Goal: Transaction & Acquisition: Purchase product/service

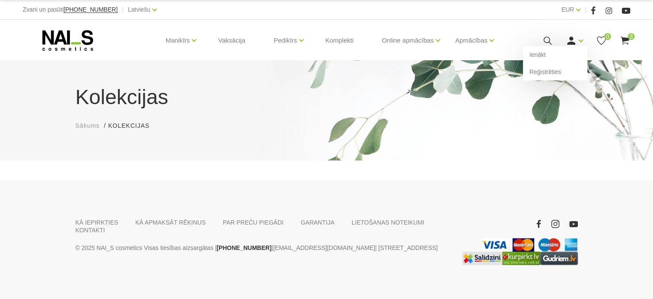
click at [574, 42] on icon at bounding box center [571, 40] width 11 height 11
click at [565, 56] on link "Ienākt" at bounding box center [555, 54] width 64 height 17
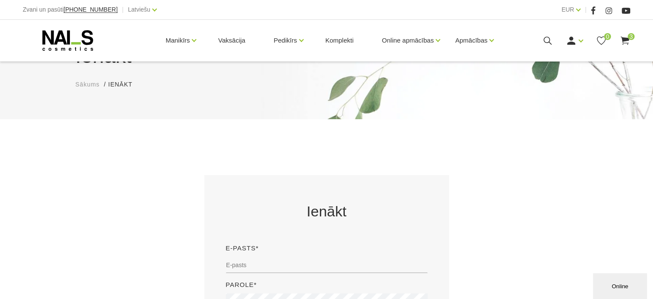
scroll to position [129, 0]
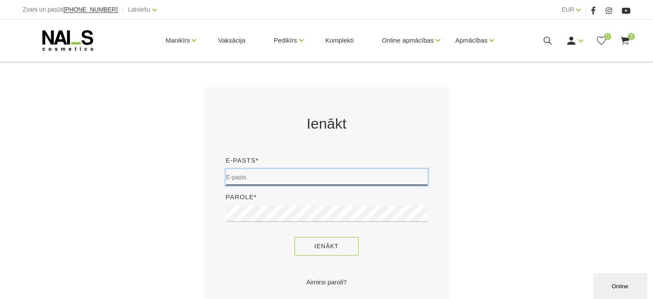
type input "sory78@inbox.lv"
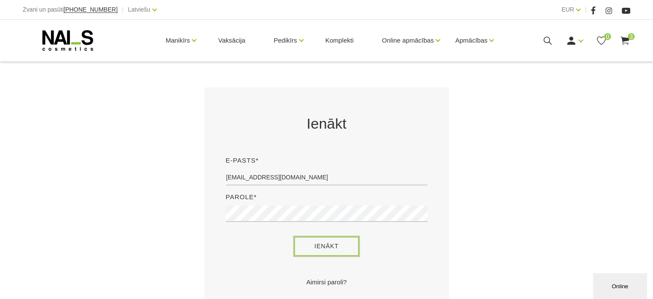
click at [333, 249] on button "Ienākt" at bounding box center [327, 246] width 64 height 18
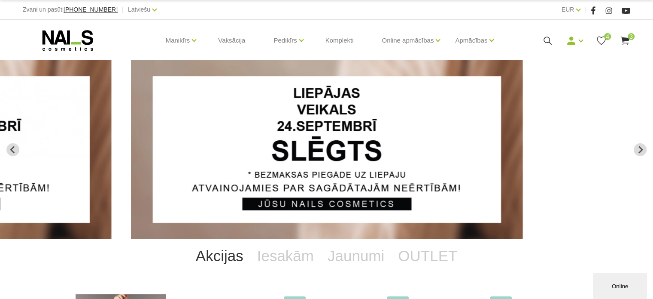
click at [548, 40] on icon at bounding box center [547, 40] width 11 height 11
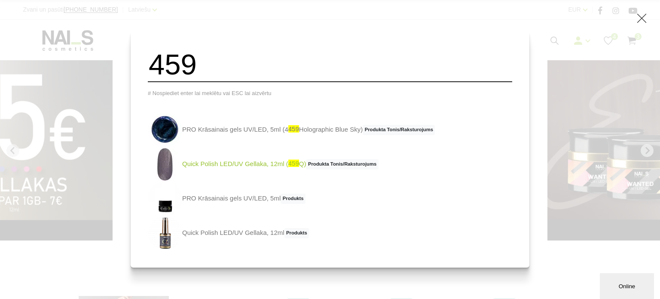
type input "459"
click at [180, 170] on img at bounding box center [165, 164] width 34 height 34
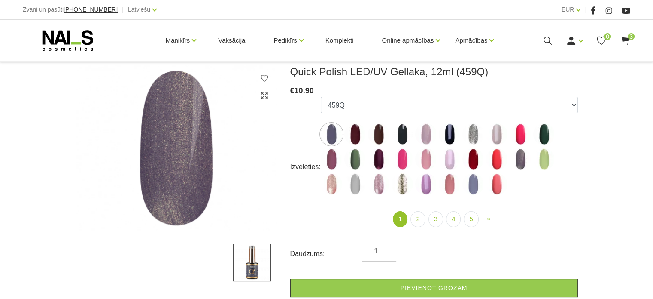
scroll to position [129, 0]
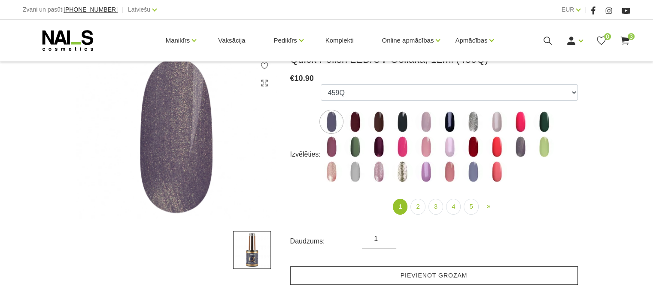
click at [416, 277] on link "Pievienot grozam" at bounding box center [434, 275] width 288 height 18
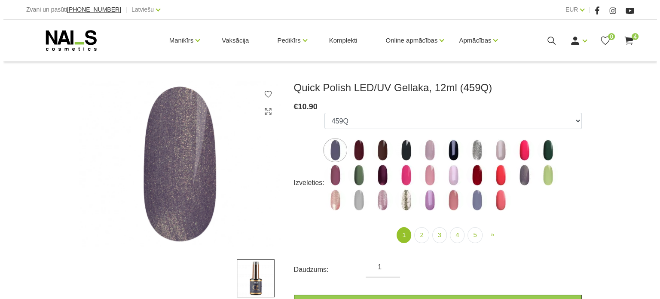
scroll to position [86, 0]
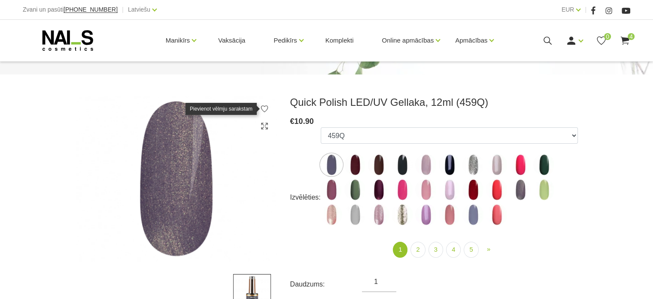
click at [263, 105] on icon at bounding box center [264, 108] width 9 height 9
click at [475, 184] on img at bounding box center [473, 189] width 21 height 21
select select "4344"
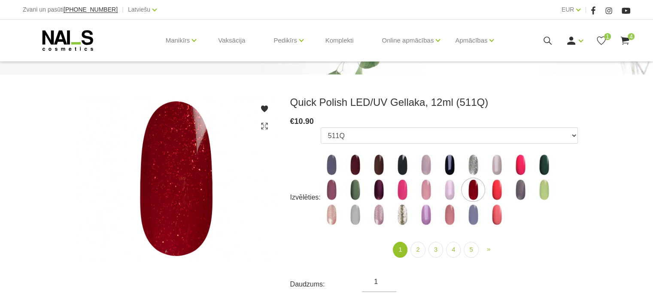
click at [548, 35] on icon at bounding box center [547, 40] width 11 height 11
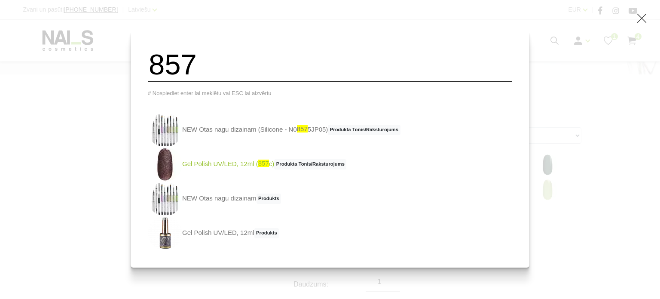
type input "857"
click at [181, 162] on img at bounding box center [165, 164] width 34 height 34
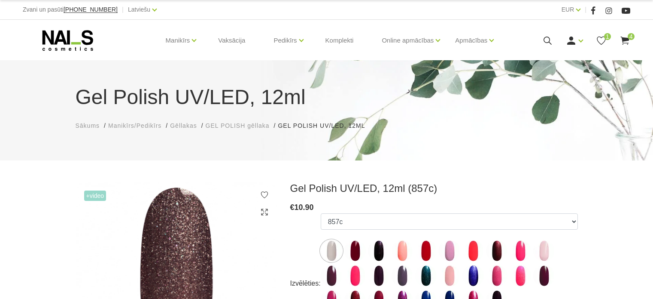
select select "4133"
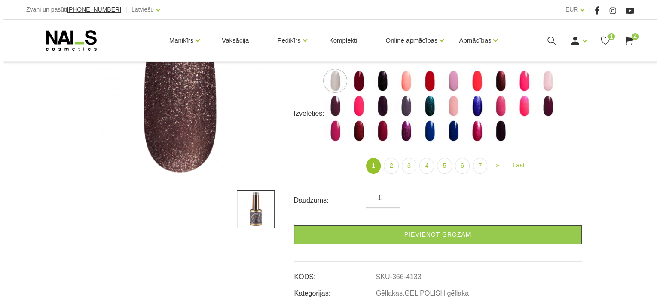
scroll to position [172, 0]
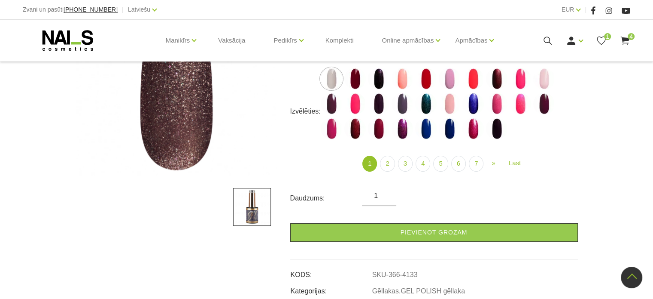
click at [547, 39] on icon at bounding box center [547, 40] width 11 height 11
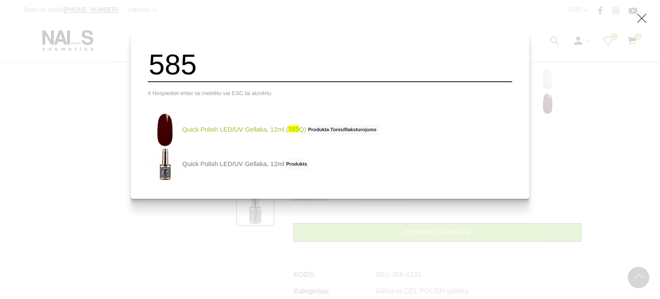
type input "585"
click at [182, 142] on img at bounding box center [165, 130] width 34 height 34
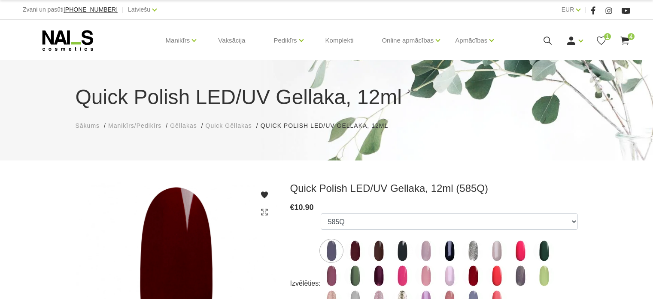
select select "5168"
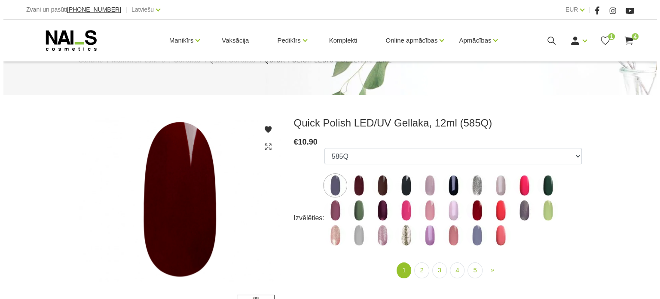
scroll to position [129, 0]
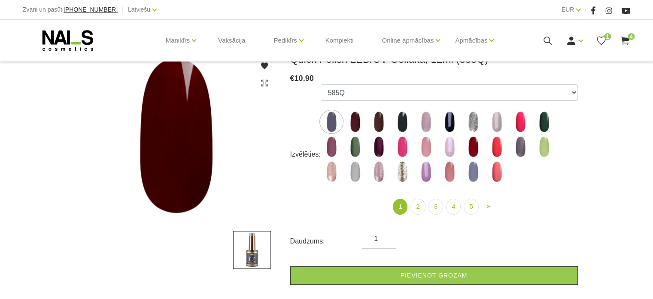
click at [545, 37] on icon at bounding box center [547, 40] width 11 height 11
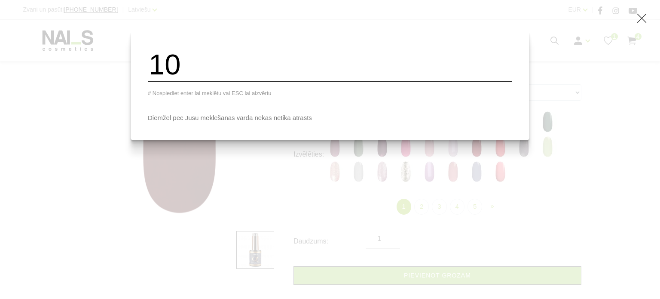
type input "1"
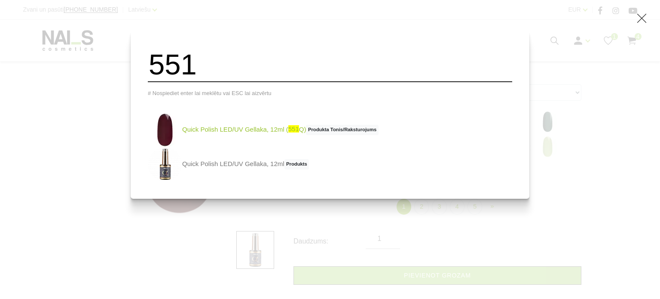
type input "551"
click at [181, 133] on img at bounding box center [165, 130] width 34 height 34
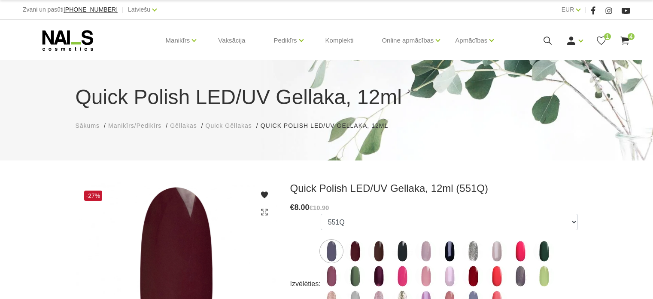
select select "4373"
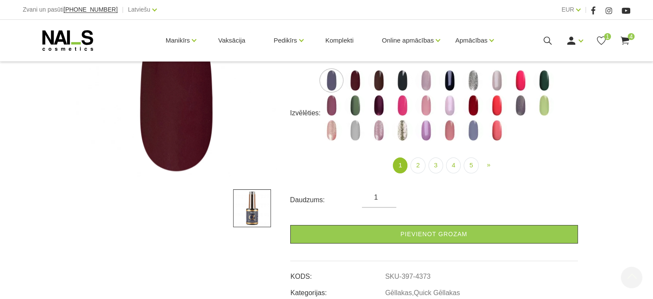
scroll to position [172, 0]
